Goal: Task Accomplishment & Management: Use online tool/utility

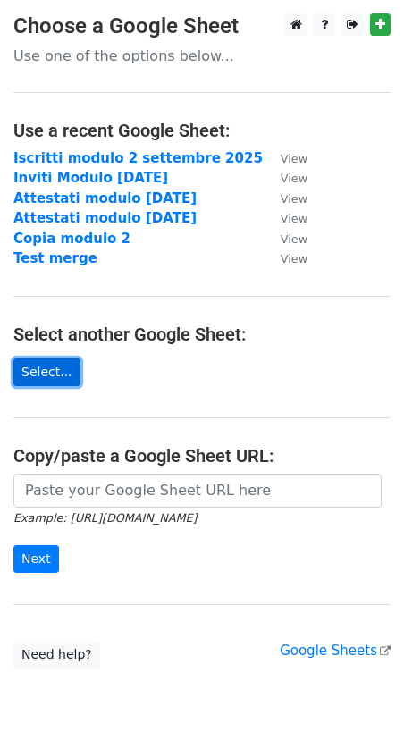
click at [47, 371] on link "Select..." at bounding box center [46, 373] width 67 height 28
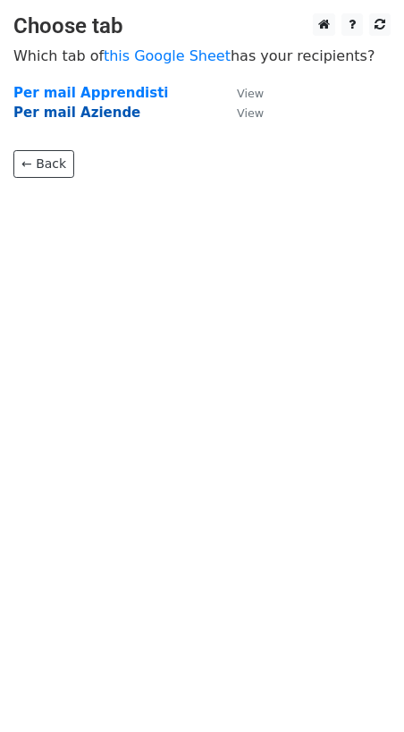
click at [101, 112] on strong "Per mail Aziende" at bounding box center [76, 113] width 127 height 16
click at [86, 111] on strong "Per mail Aziende" at bounding box center [76, 113] width 127 height 16
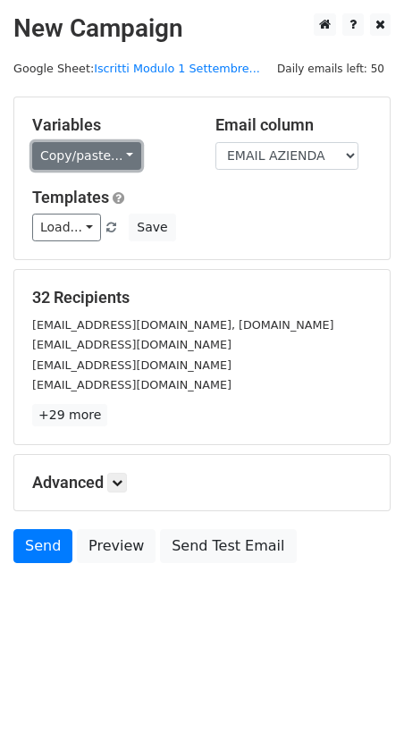
click at [106, 157] on link "Copy/paste..." at bounding box center [86, 156] width 109 height 28
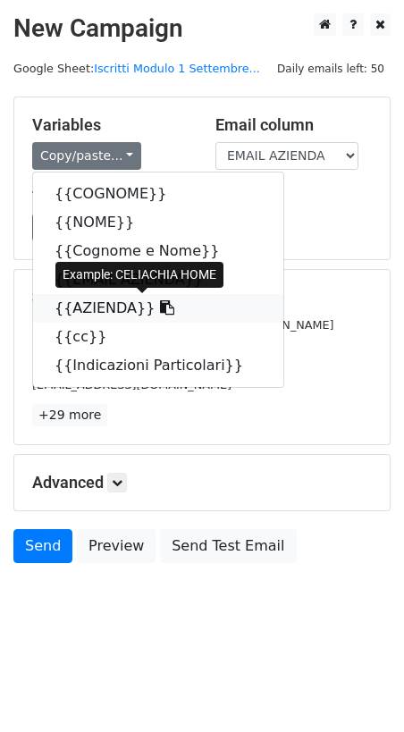
click at [160, 309] on icon at bounding box center [167, 307] width 14 height 14
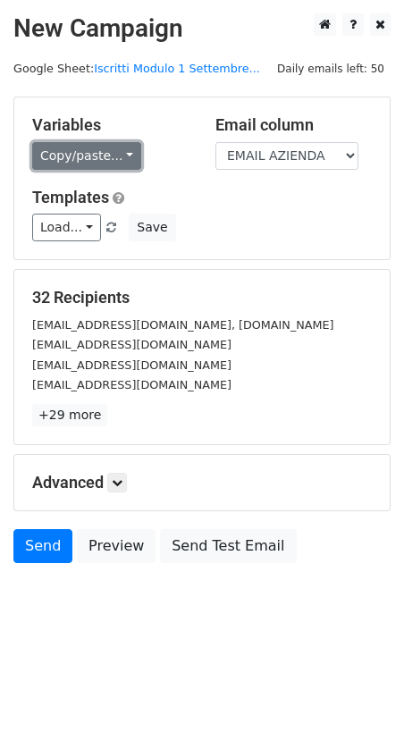
click at [121, 159] on link "Copy/paste..." at bounding box center [86, 156] width 109 height 28
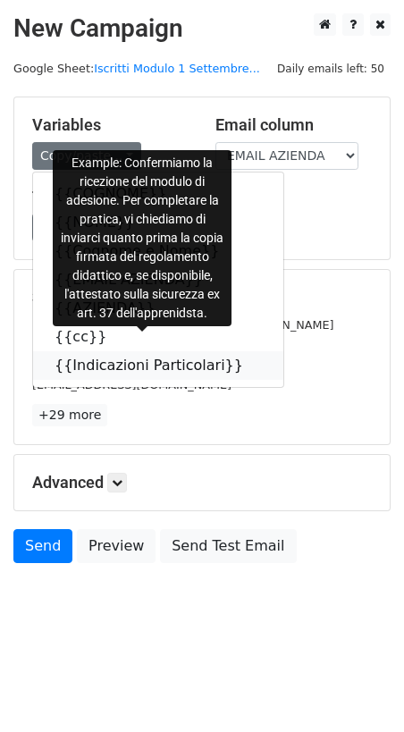
click at [248, 366] on icon at bounding box center [255, 365] width 14 height 14
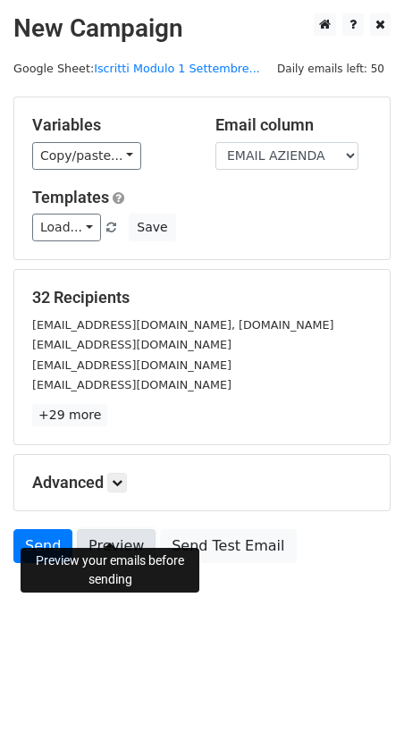
click at [114, 529] on link "Preview" at bounding box center [116, 546] width 79 height 34
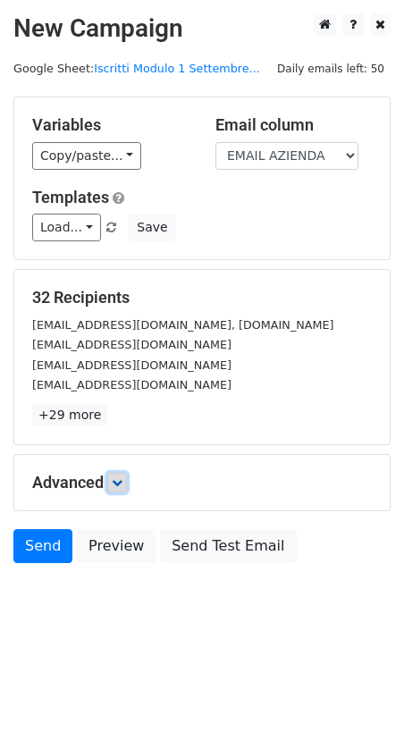
click at [127, 473] on link at bounding box center [117, 483] width 20 height 20
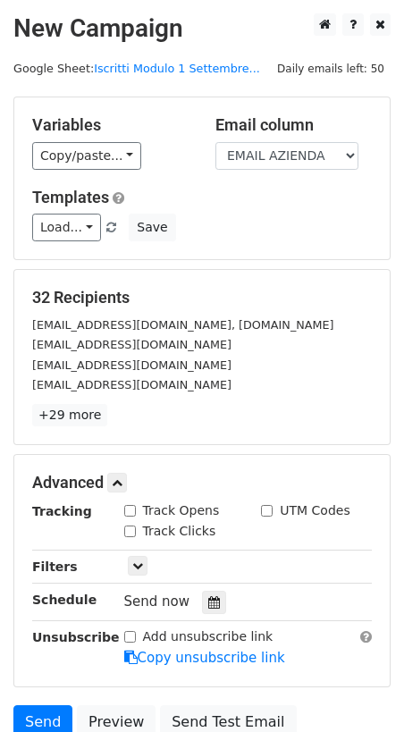
click at [131, 505] on input "Track Opens" at bounding box center [130, 511] width 12 height 12
checkbox input "true"
click at [208, 596] on icon at bounding box center [214, 602] width 12 height 13
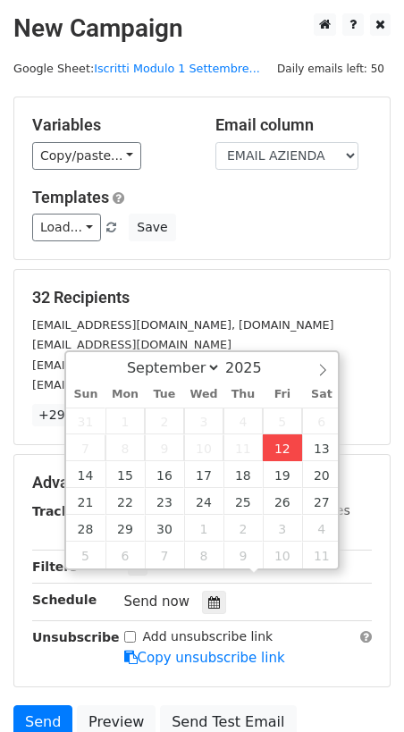
type input "2025-09-12 12:27"
type input "27"
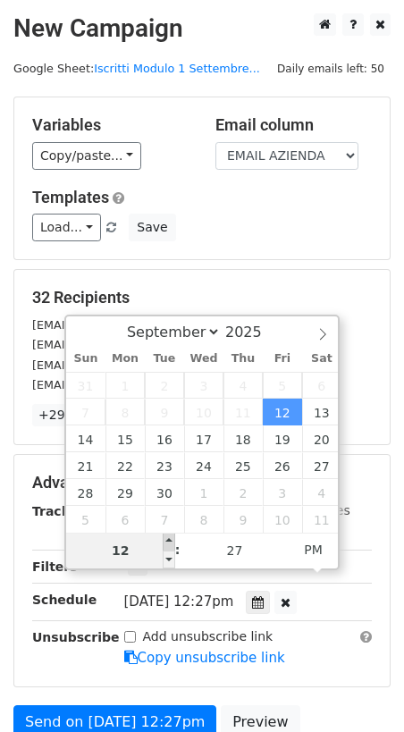
type input "2025-09-12 13:27"
type input "01"
click at [168, 538] on span at bounding box center [169, 542] width 13 height 18
type input "2025-09-12 14:27"
type input "02"
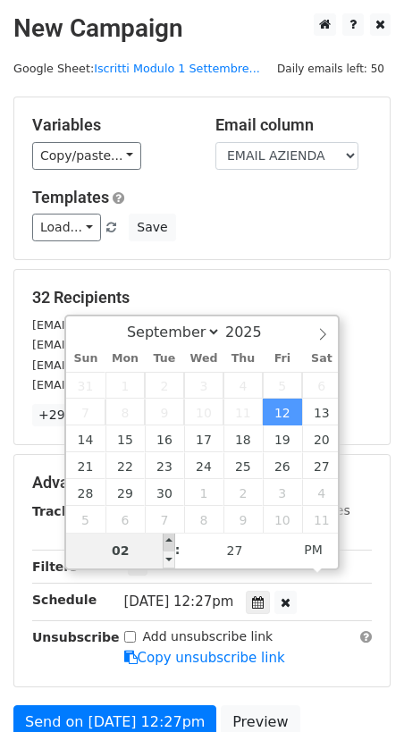
click at [168, 538] on span at bounding box center [169, 542] width 13 height 18
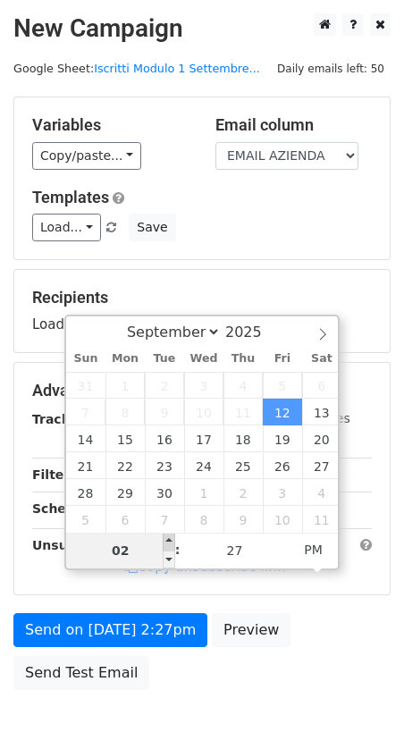
type input "2025-09-12 15:27"
type input "03"
click at [168, 538] on span at bounding box center [169, 542] width 13 height 18
type input "2025-09-12 16:27"
type input "04"
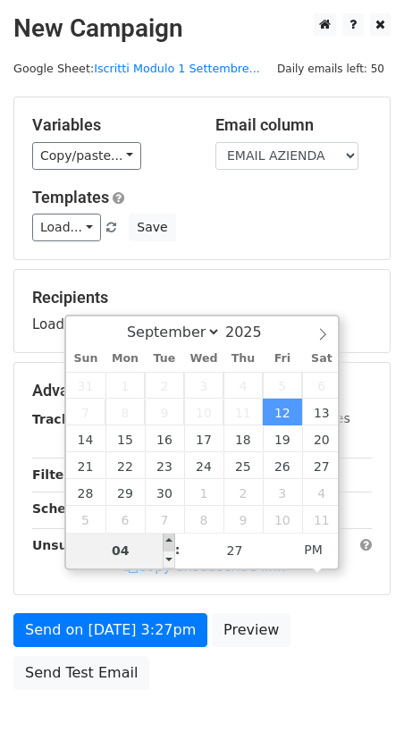
click at [168, 538] on span at bounding box center [169, 542] width 13 height 18
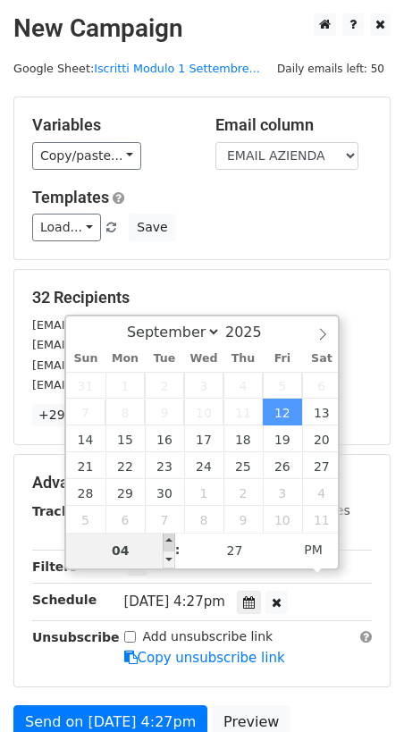
type input "2025-09-12 17:27"
type input "05"
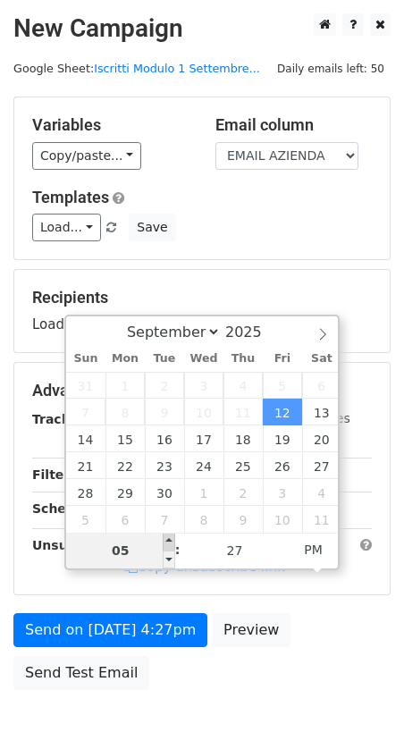
click at [168, 538] on span at bounding box center [169, 542] width 13 height 18
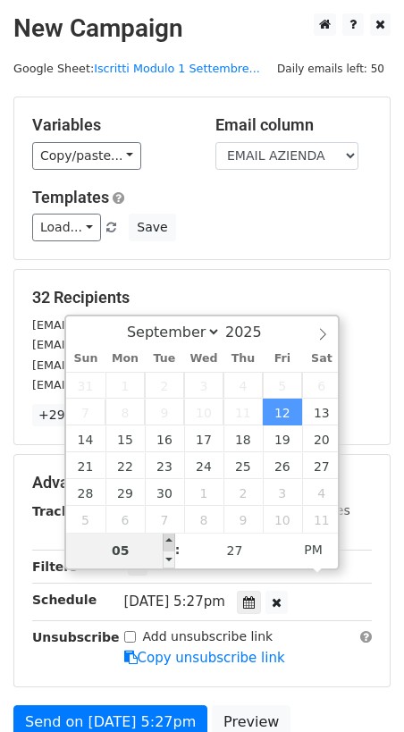
type input "2025-09-12 18:27"
type input "06"
click at [166, 538] on span at bounding box center [169, 542] width 13 height 18
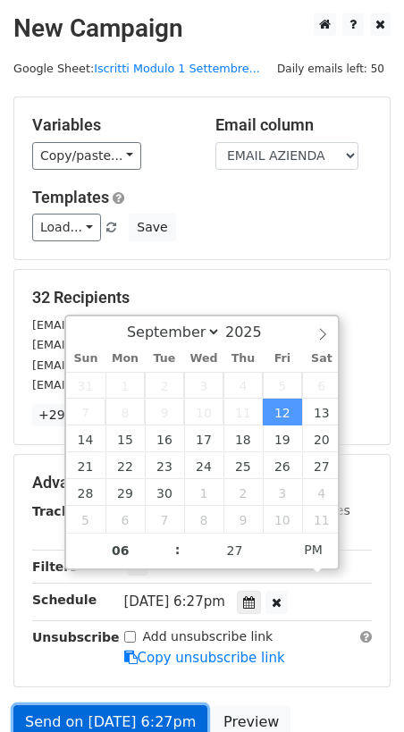
click at [173, 706] on link "Send on Sep 12 at 6:27pm" at bounding box center [110, 723] width 194 height 34
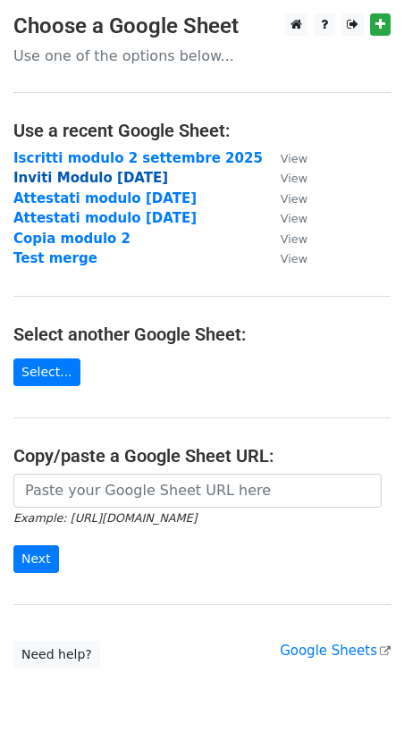
click at [126, 175] on strong "Inviti Modulo 2 Settembre 2025" at bounding box center [90, 178] width 155 height 16
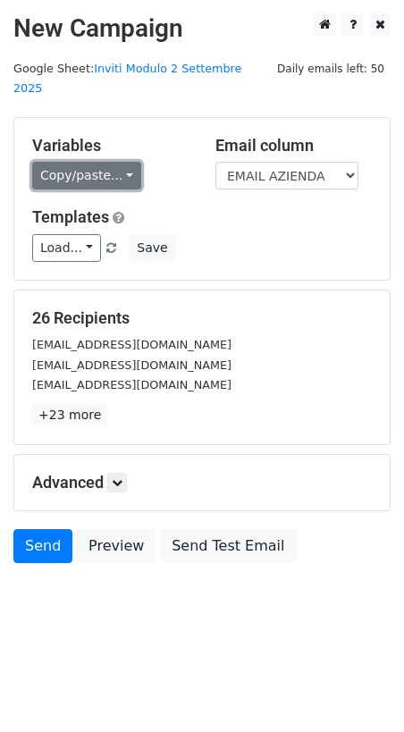
click at [116, 162] on link "Copy/paste..." at bounding box center [86, 176] width 109 height 28
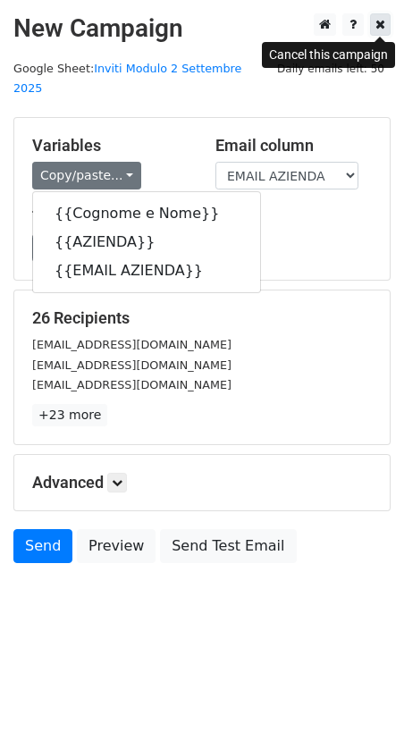
click at [384, 29] on icon at bounding box center [381, 24] width 10 height 13
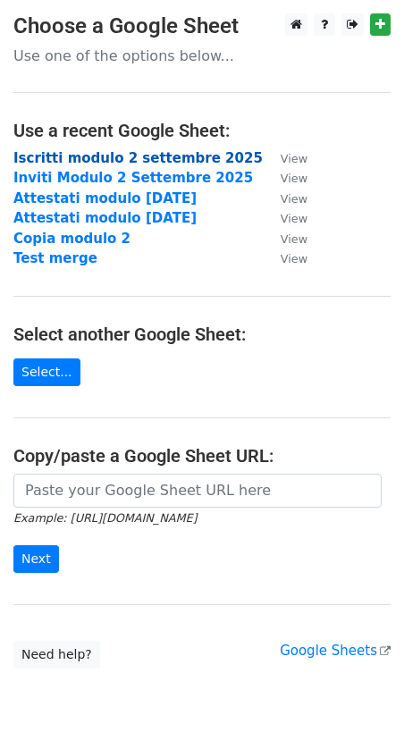
click at [207, 157] on strong "Iscritti modulo 2 settembre 2025" at bounding box center [138, 158] width 250 height 16
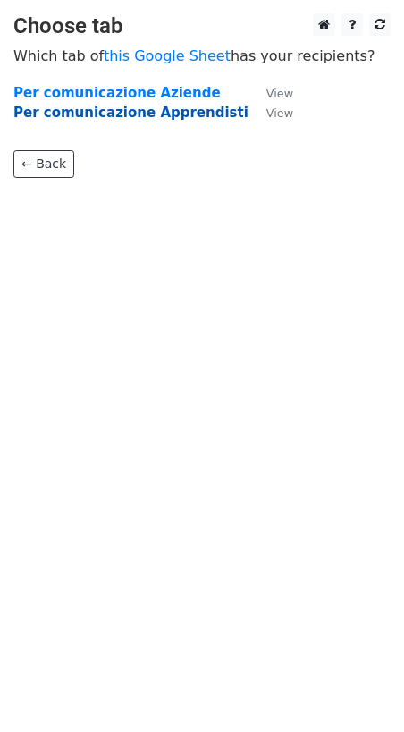
click at [152, 112] on strong "Per comunicazione Apprendisti" at bounding box center [130, 113] width 235 height 16
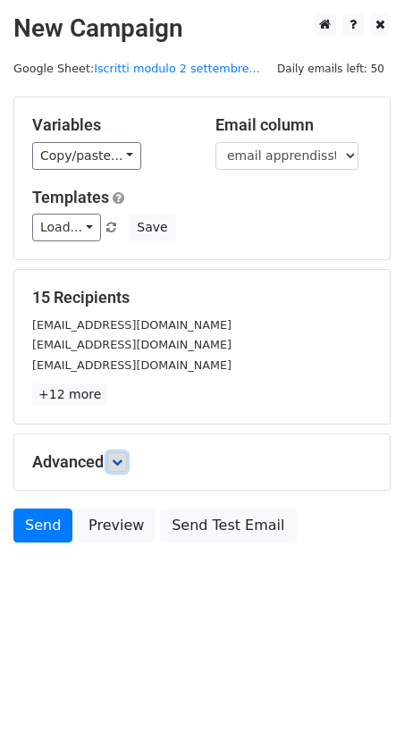
click at [119, 462] on icon at bounding box center [117, 462] width 11 height 11
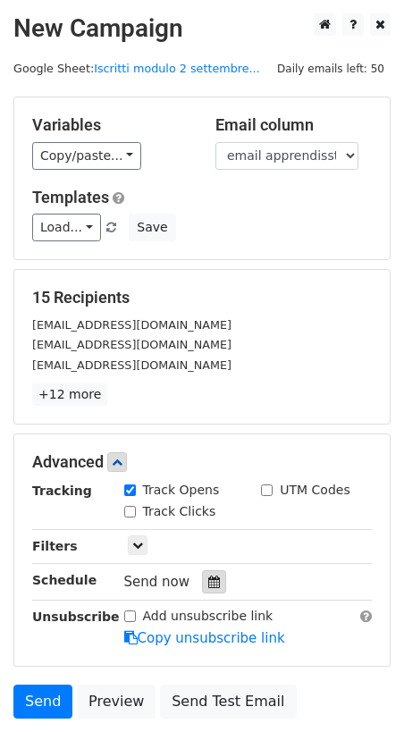
click at [208, 580] on icon at bounding box center [214, 582] width 12 height 13
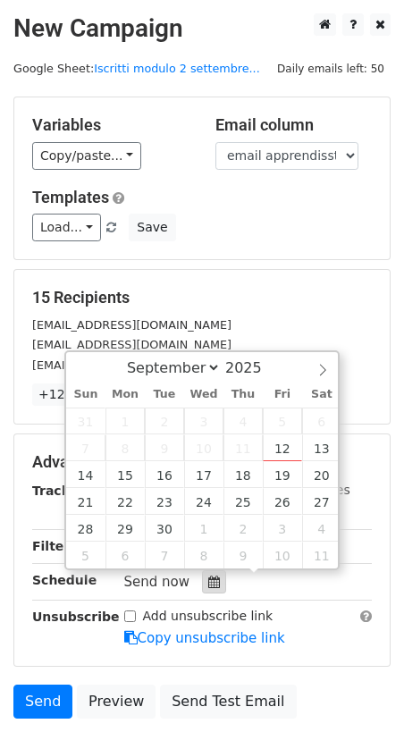
click at [208, 580] on icon at bounding box center [214, 582] width 12 height 13
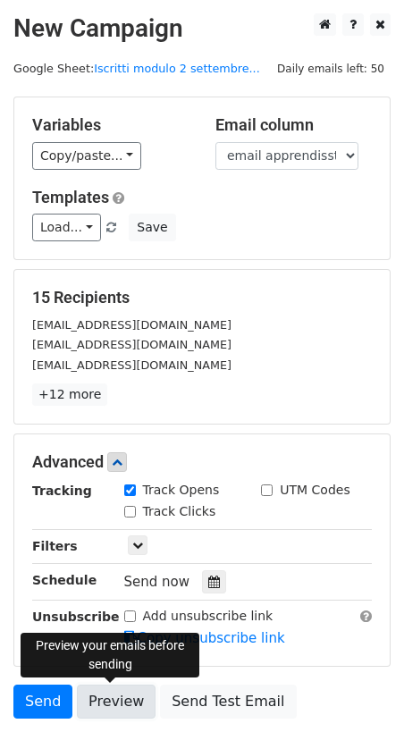
click at [111, 706] on link "Preview" at bounding box center [116, 702] width 79 height 34
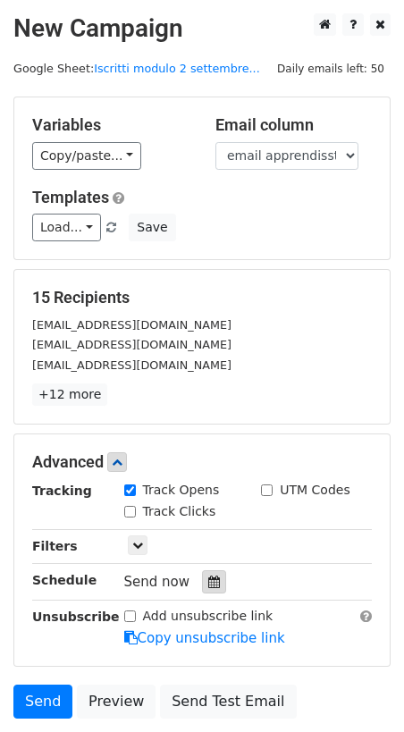
click at [208, 579] on icon at bounding box center [214, 582] width 12 height 13
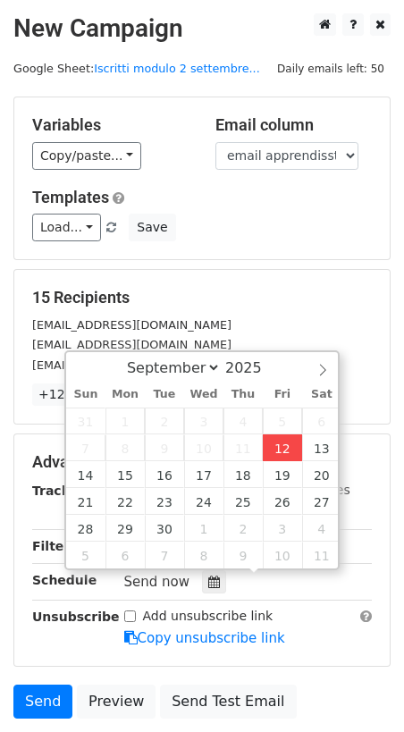
type input "2025-09-12 12:33"
type input "33"
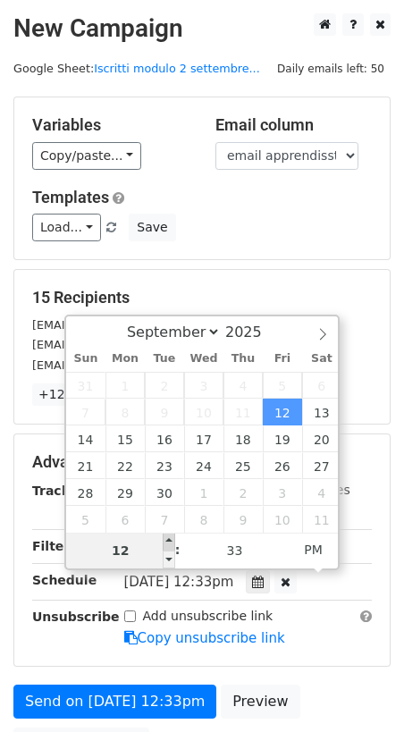
type input "2025-09-12 13:33"
type input "01"
click at [172, 541] on span at bounding box center [169, 542] width 13 height 18
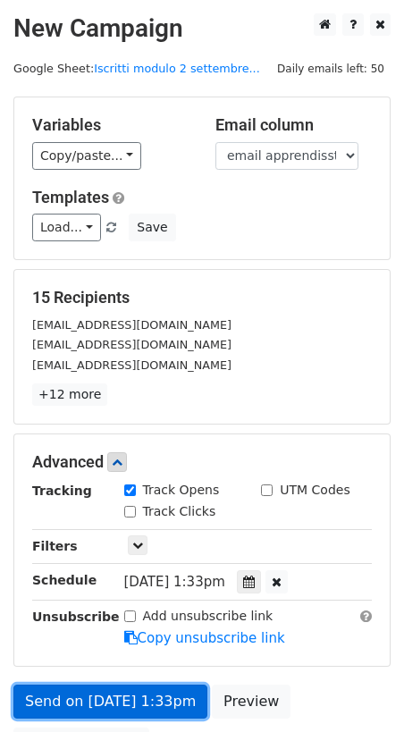
click at [148, 699] on link "Send on Sep 12 at 1:33pm" at bounding box center [110, 702] width 194 height 34
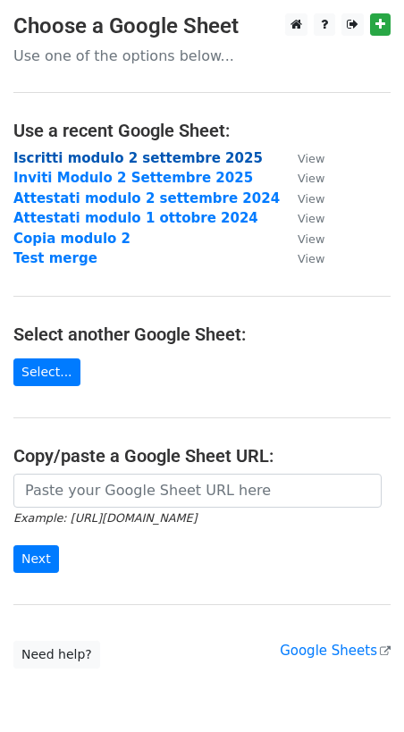
click at [153, 157] on strong "Iscritti modulo 2 settembre 2025" at bounding box center [138, 158] width 250 height 16
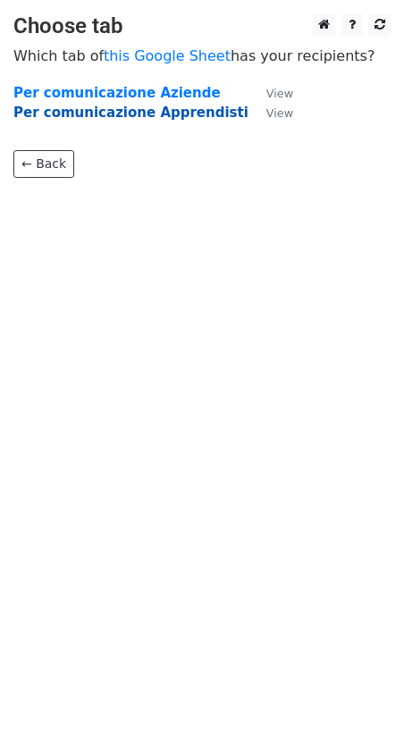
click at [151, 117] on strong "Per comunicazione Apprendisti" at bounding box center [130, 113] width 235 height 16
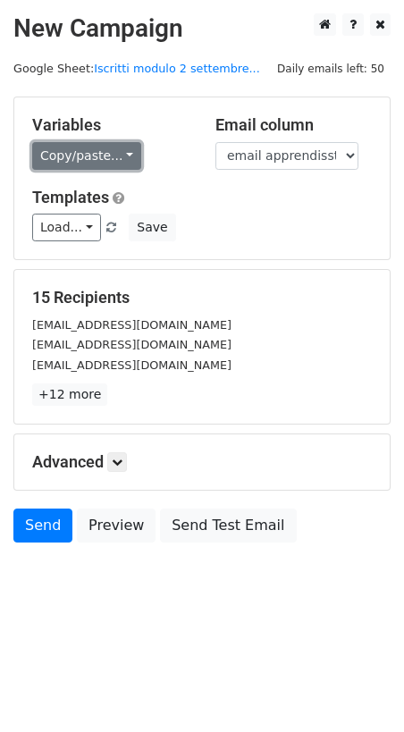
click at [91, 162] on link "Copy/paste..." at bounding box center [86, 156] width 109 height 28
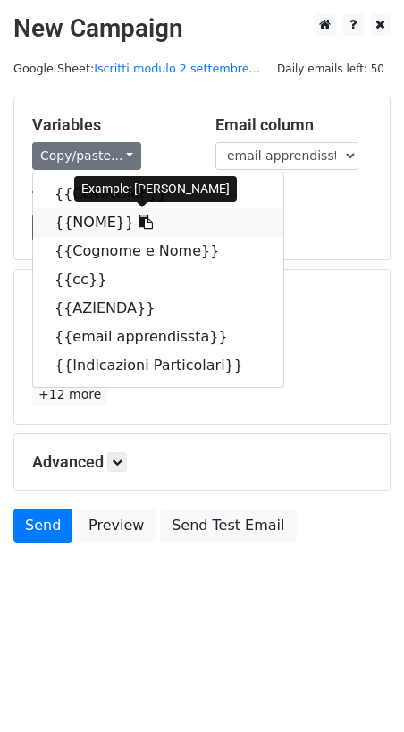
click at [139, 222] on icon at bounding box center [146, 222] width 14 height 14
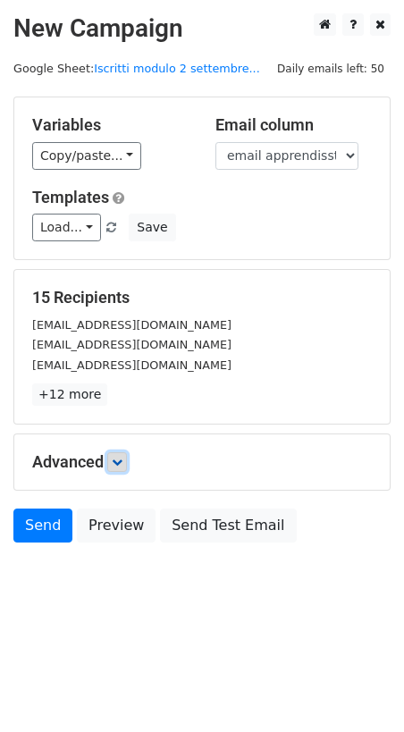
click at [123, 465] on icon at bounding box center [117, 462] width 11 height 11
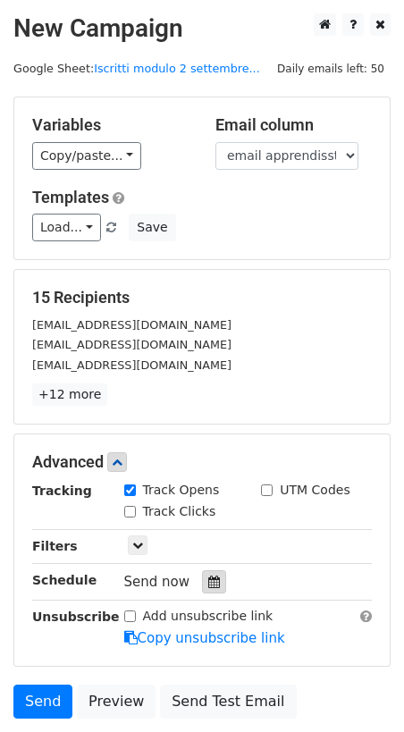
click at [214, 584] on div at bounding box center [214, 582] width 24 height 23
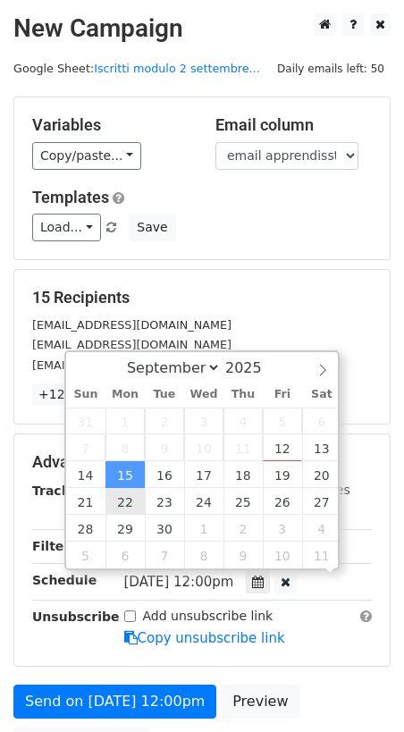
scroll to position [1, 0]
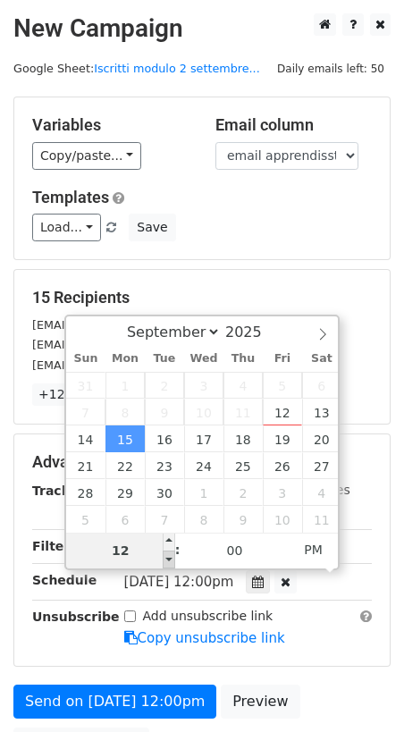
type input "[DATE] 11:00"
type input "11"
click at [170, 561] on span at bounding box center [169, 560] width 13 height 18
type input "[DATE] 10:00"
type input "10"
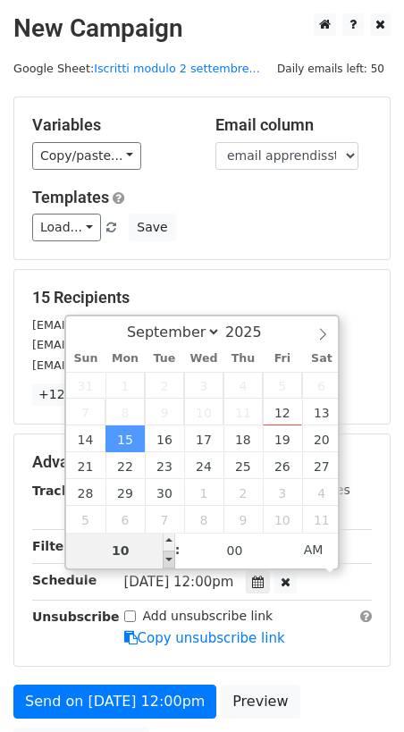
click at [170, 561] on span at bounding box center [169, 560] width 13 height 18
type input "[DATE] 09:00"
type input "09"
click at [170, 561] on span at bounding box center [169, 560] width 13 height 18
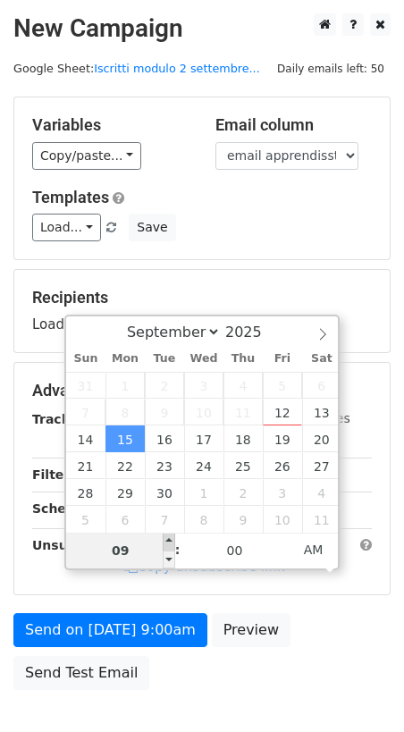
type input "[DATE] 10:00"
type input "10"
click at [169, 538] on span at bounding box center [169, 542] width 13 height 18
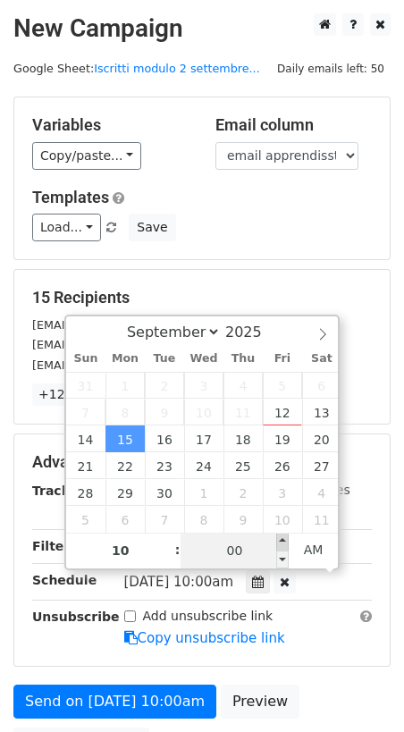
type input "[DATE] 10:05"
type input "05"
click at [283, 539] on span at bounding box center [282, 542] width 13 height 18
type input "[DATE] 10:10"
type input "10"
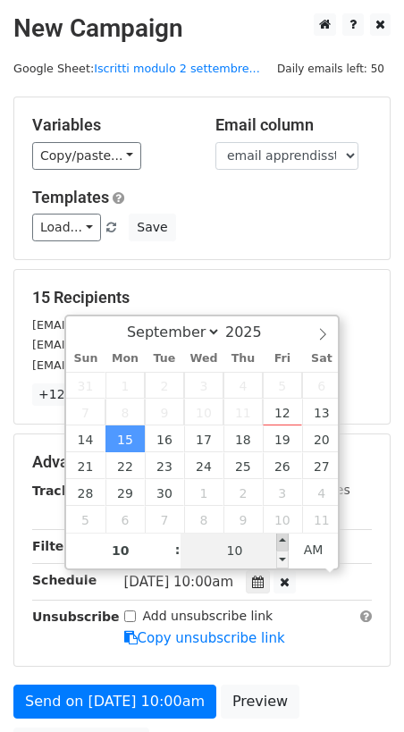
click at [283, 539] on span at bounding box center [282, 542] width 13 height 18
type input "[DATE] 10:15"
type input "15"
click at [283, 539] on span at bounding box center [282, 542] width 13 height 18
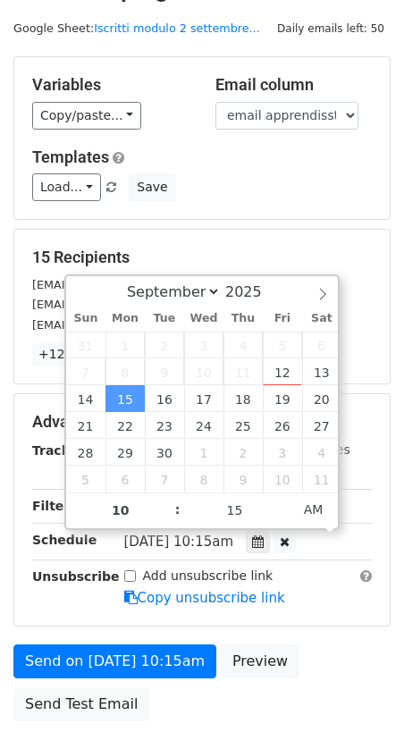
scroll to position [47, 0]
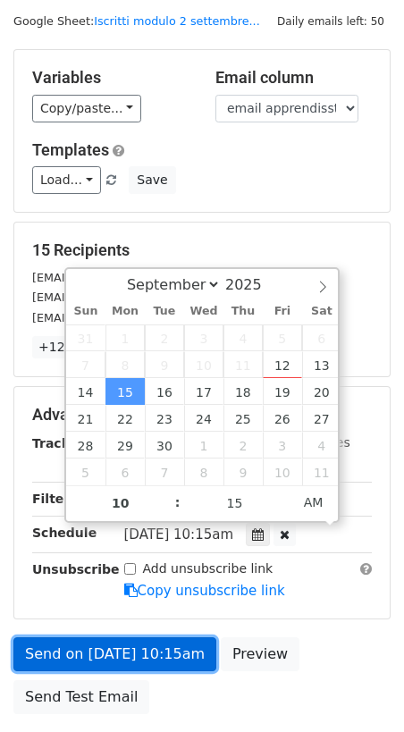
click at [125, 656] on link "Send on [DATE] 10:15am" at bounding box center [114, 655] width 203 height 34
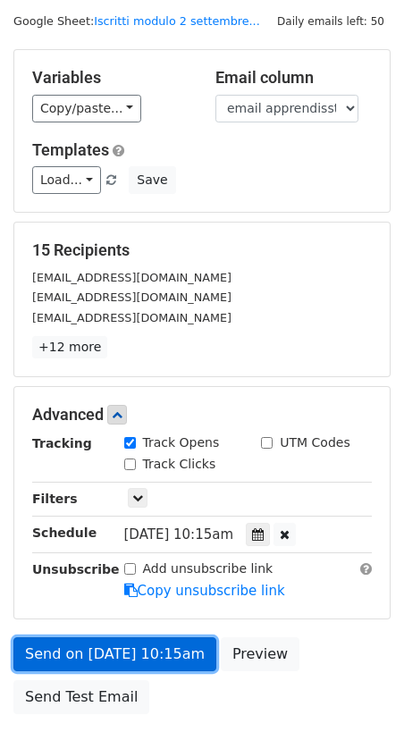
click at [160, 656] on link "Send on [DATE] 10:15am" at bounding box center [114, 655] width 203 height 34
